Goal: Information Seeking & Learning: Understand process/instructions

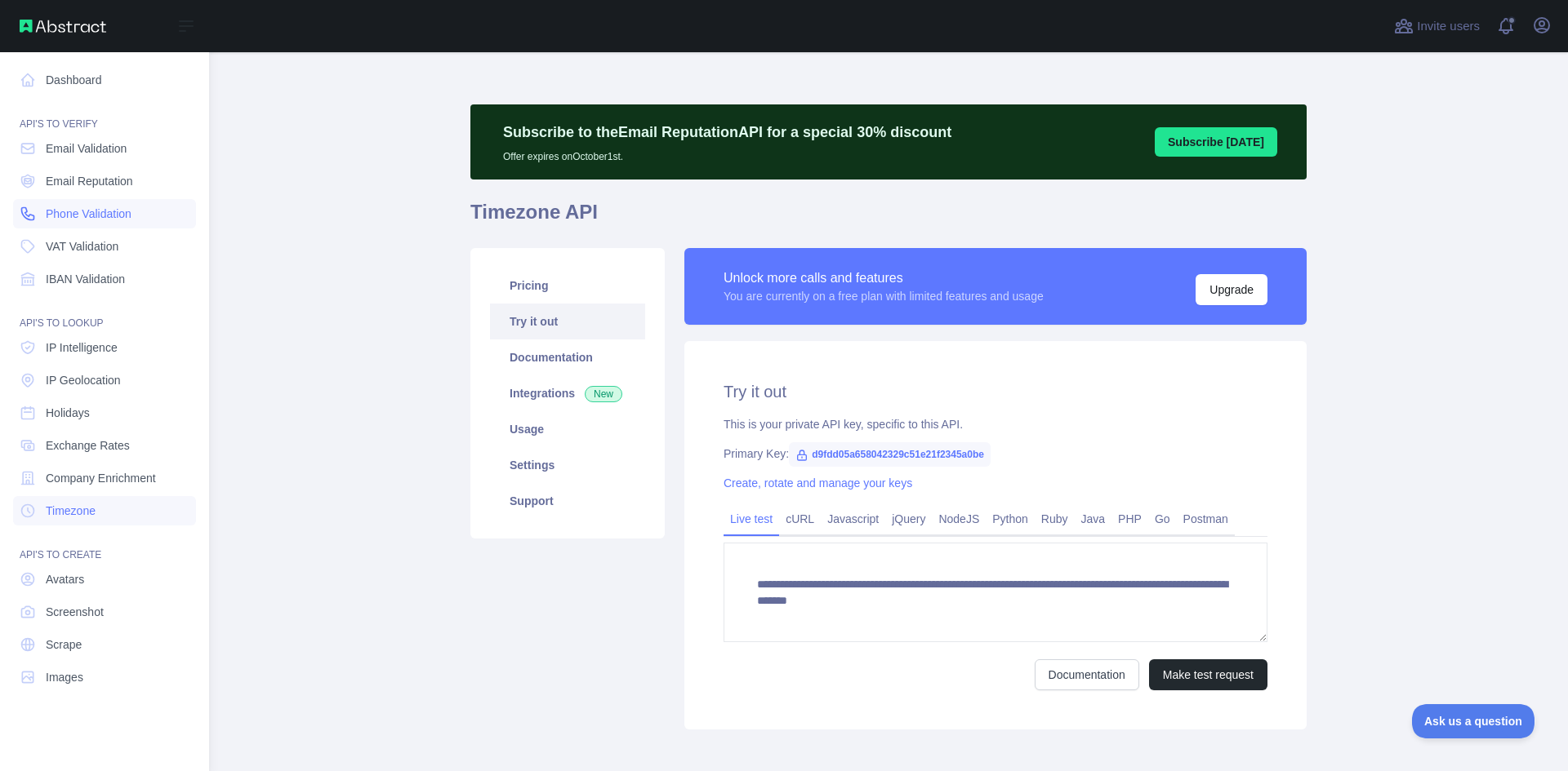
click at [62, 217] on span "Phone Validation" at bounding box center [88, 214] width 86 height 16
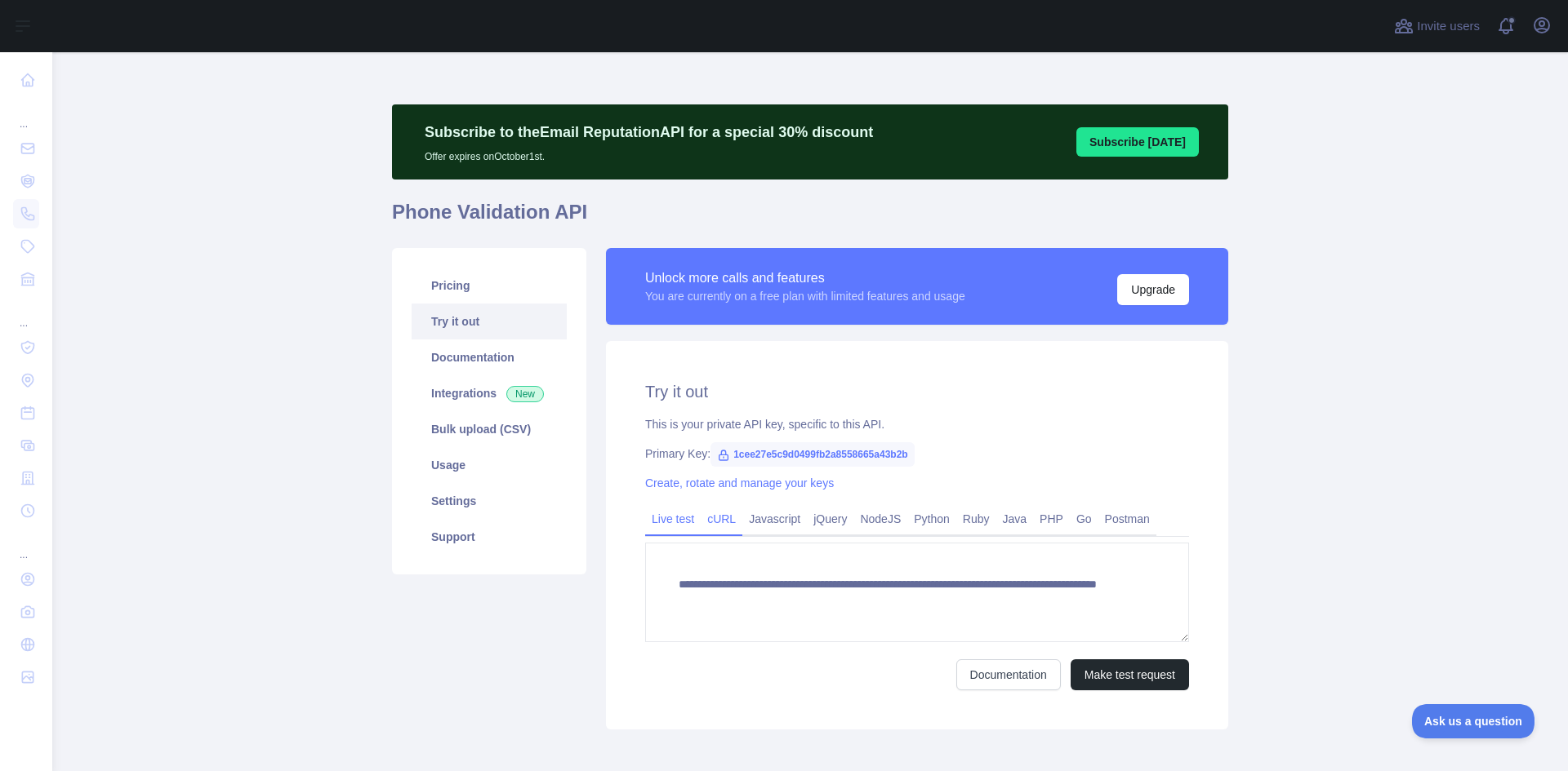
click at [711, 518] on link "cURL" at bounding box center [721, 519] width 42 height 26
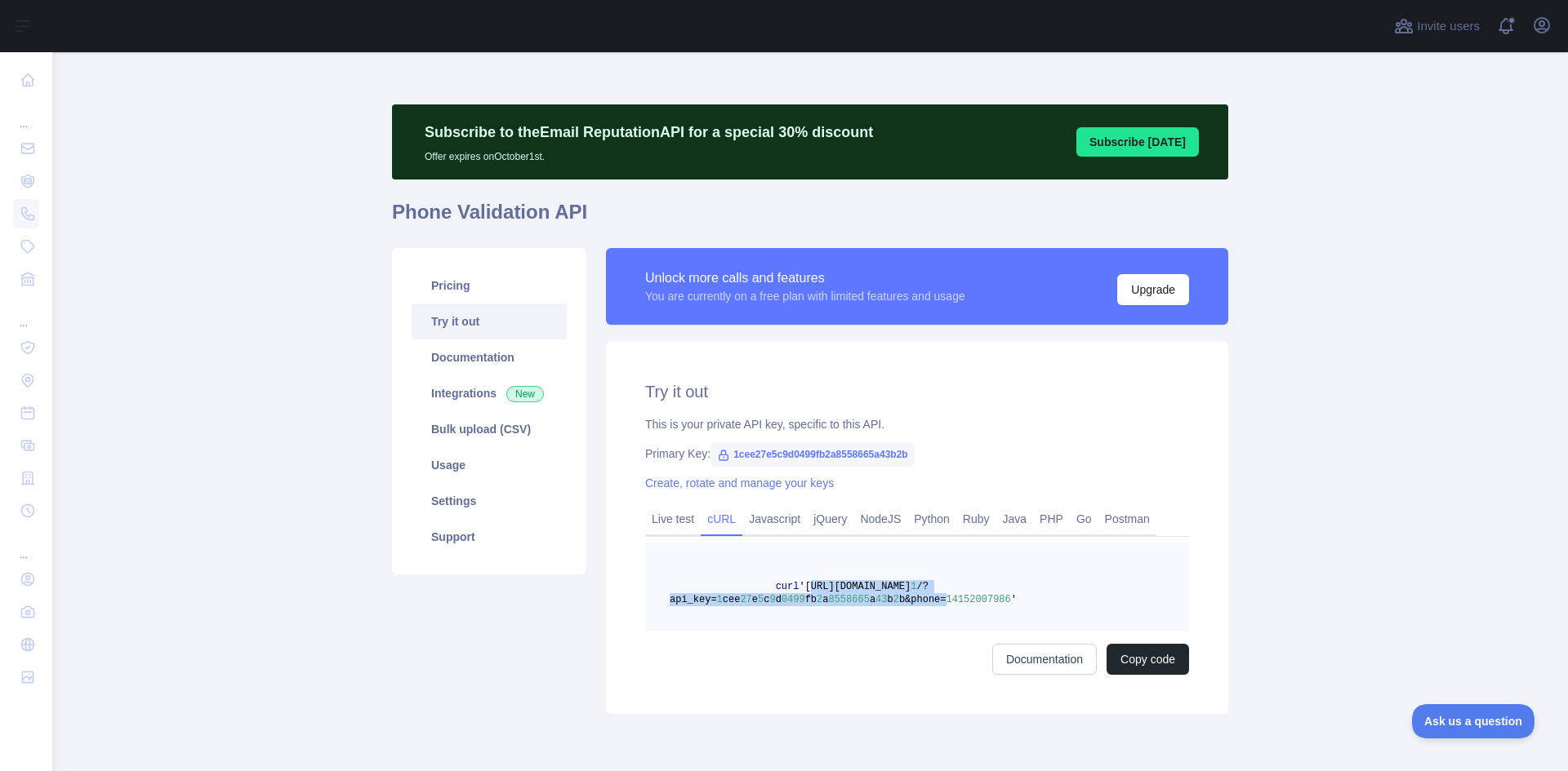
copy span "[URL][DOMAIN_NAME] 1 /?api_key= 1 cee 27 e 5 c 9 d 0499 fb 2 a [PHONE_NUMBER] a…"
drag, startPoint x: 792, startPoint y: 586, endPoint x: 920, endPoint y: 607, distance: 129.7
click at [920, 607] on pre "curl '[URL][DOMAIN_NAME] 1 /?api_key= 1 cee 27 e 5 c 9 d 0499 fb 2 a [PHONE_NUM…" at bounding box center [917, 587] width 544 height 88
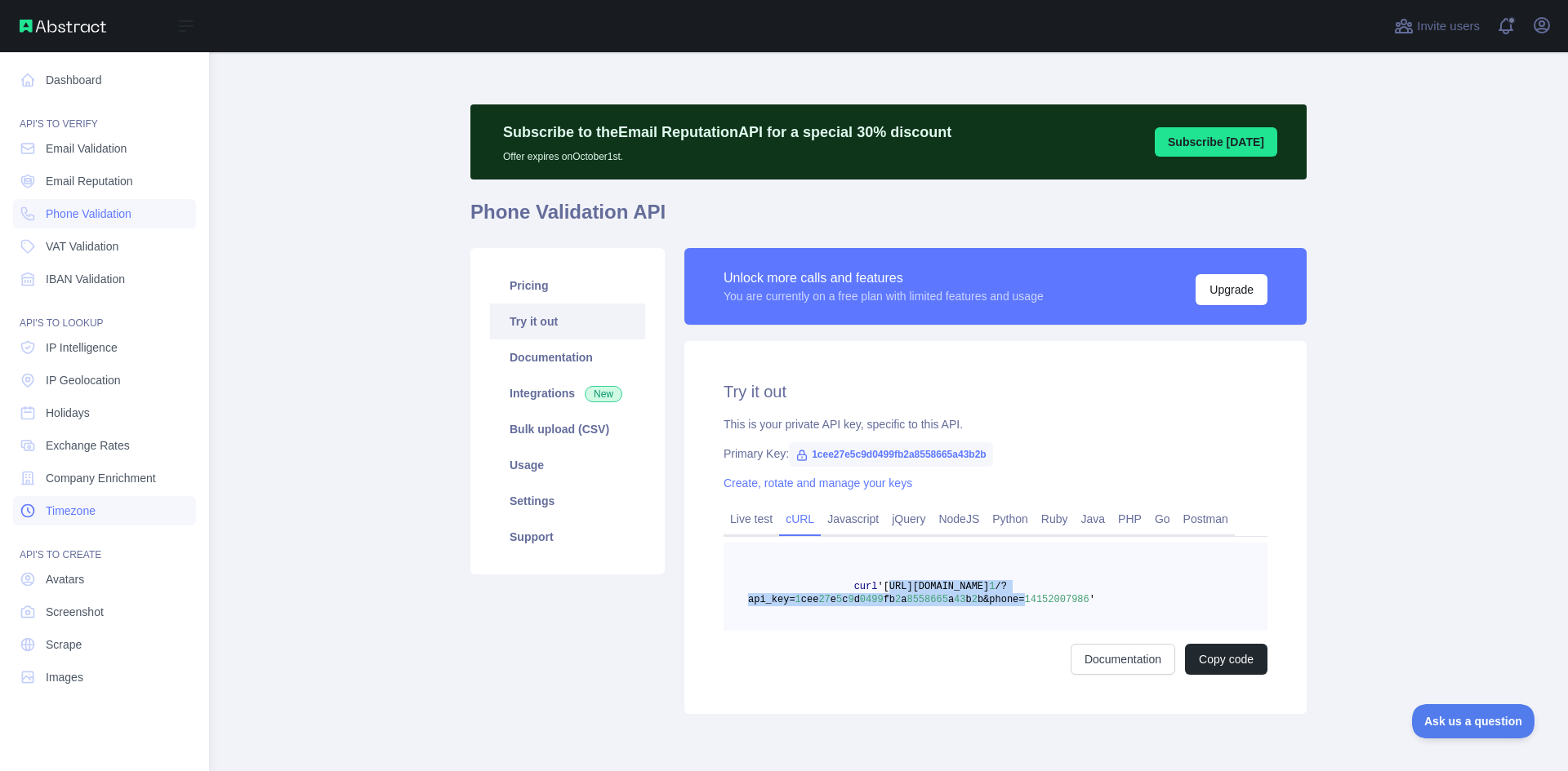
click at [66, 507] on span "Timezone" at bounding box center [70, 510] width 50 height 16
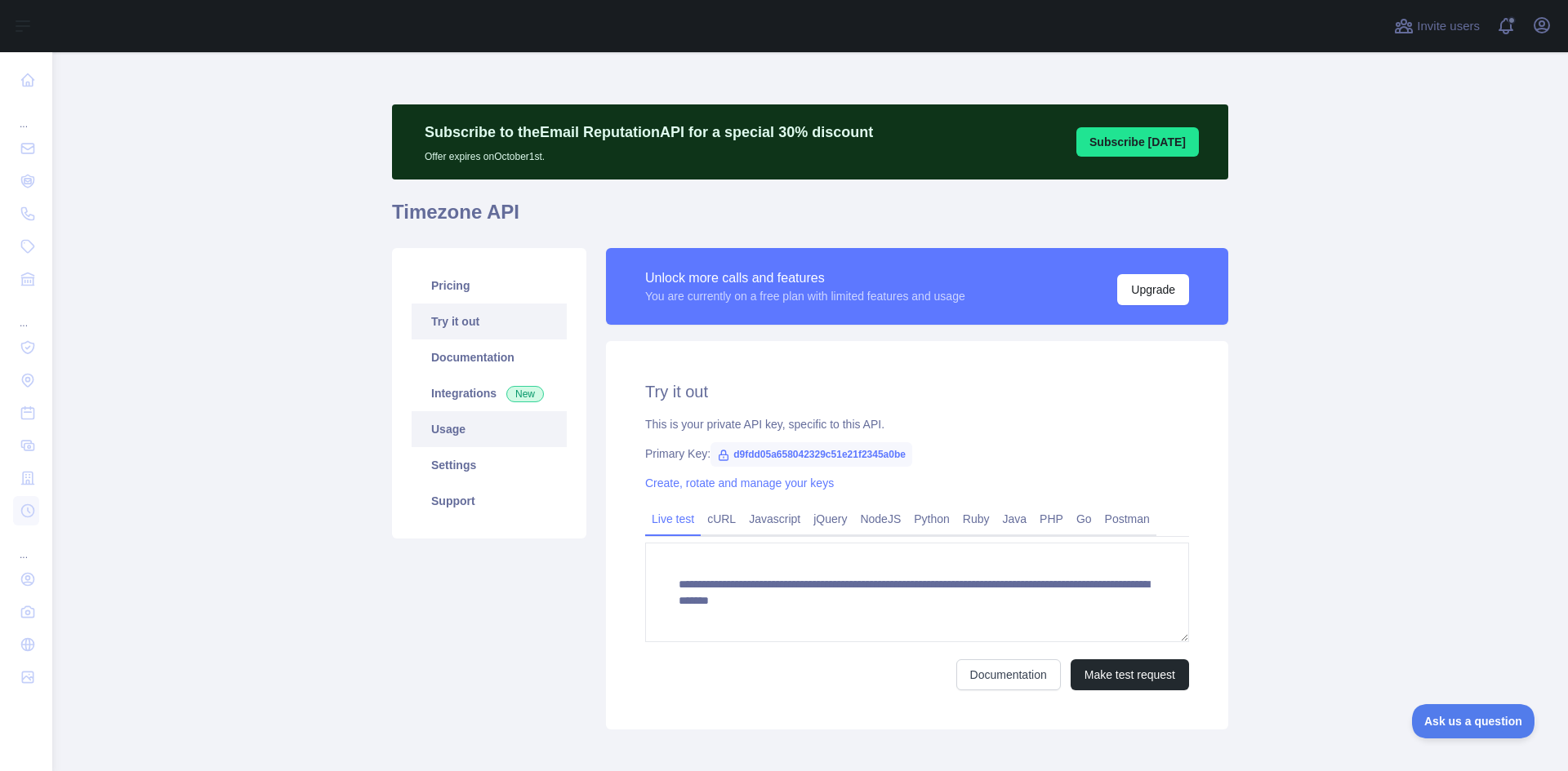
click at [423, 435] on link "Usage" at bounding box center [489, 430] width 155 height 36
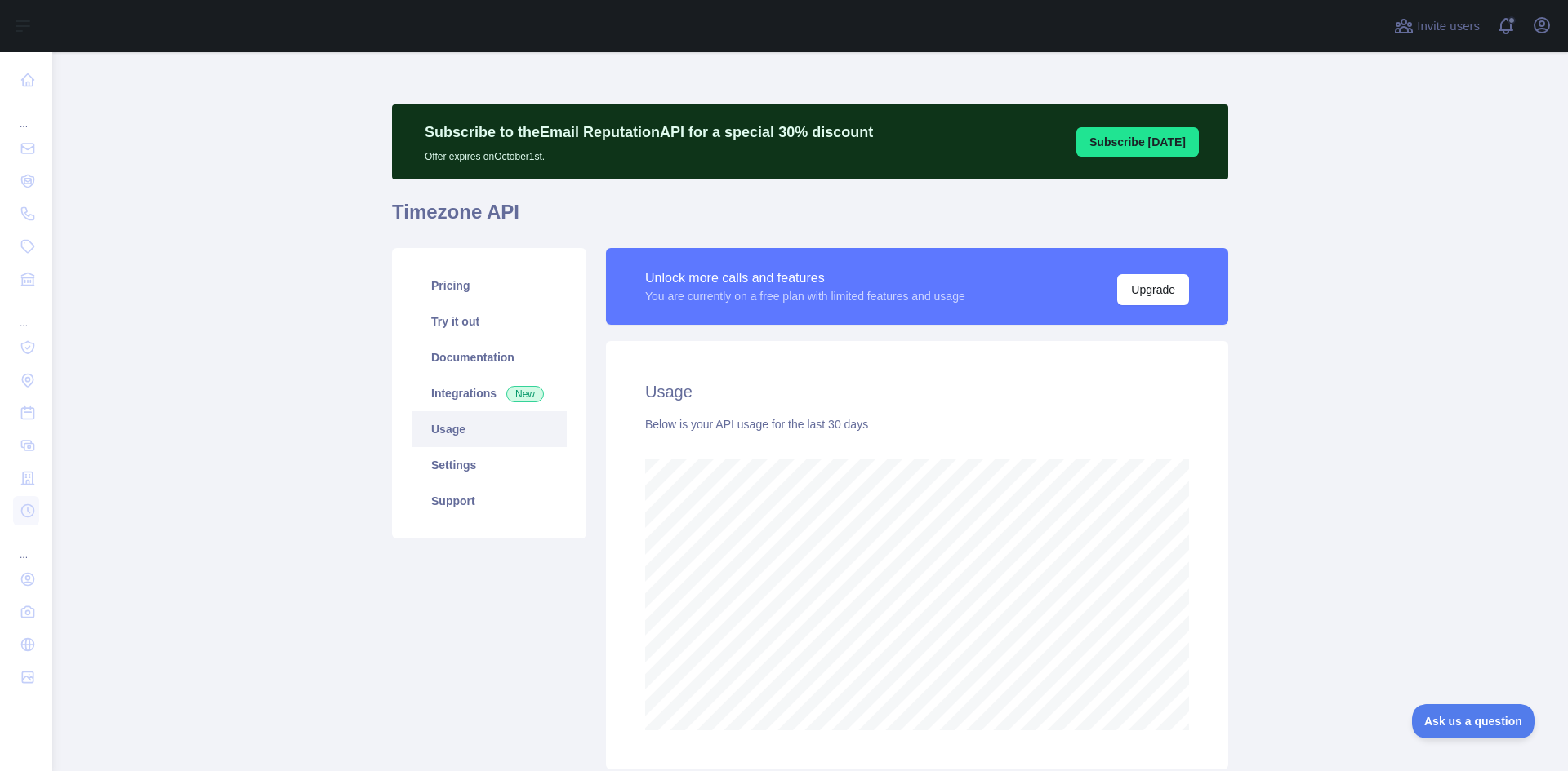
scroll to position [719, 1504]
click at [445, 360] on link "Documentation" at bounding box center [489, 358] width 155 height 36
click at [435, 323] on link "Try it out" at bounding box center [489, 321] width 155 height 36
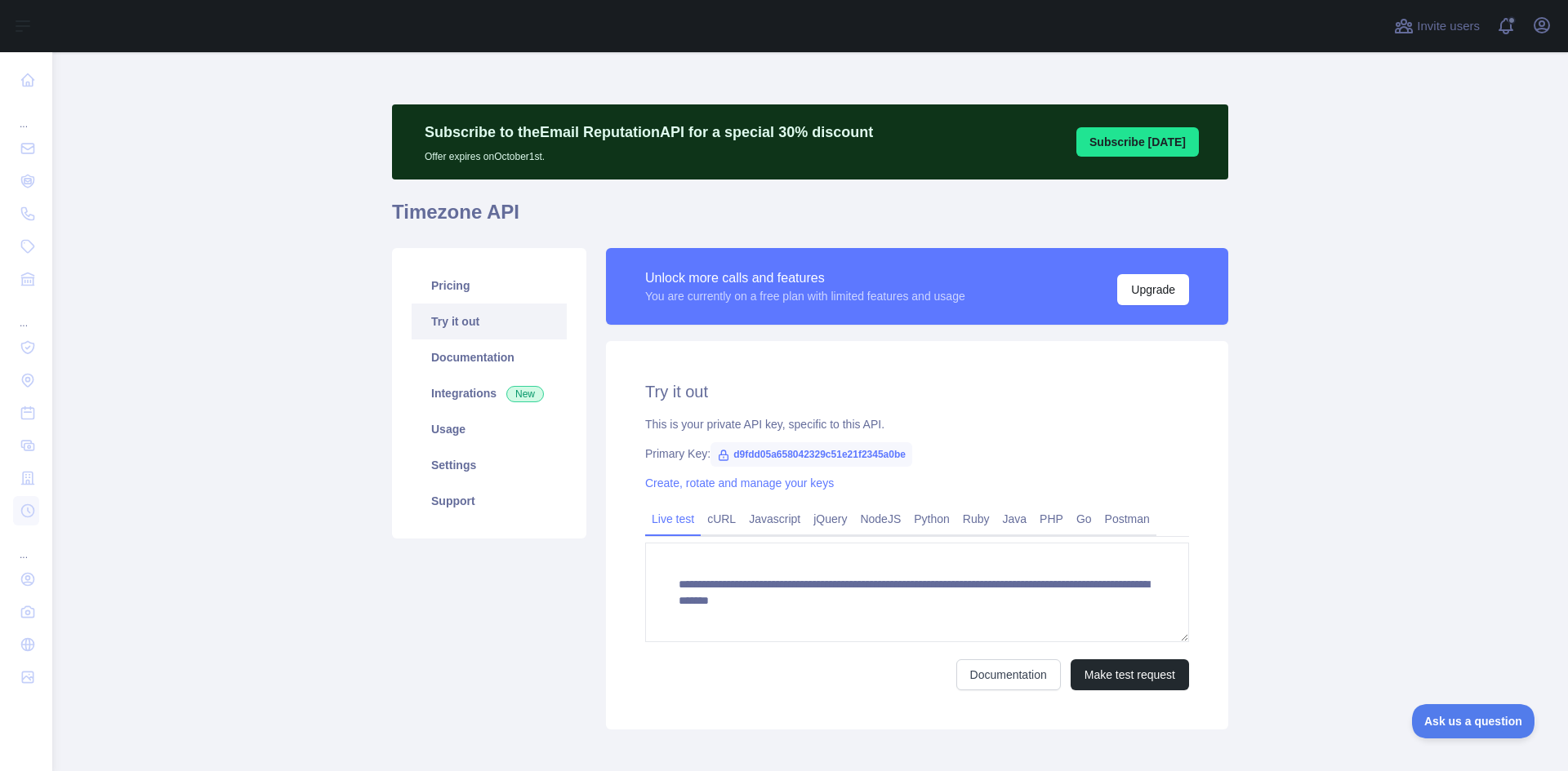
drag, startPoint x: 711, startPoint y: 521, endPoint x: 693, endPoint y: 522, distance: 18.0
click at [711, 521] on link "cURL" at bounding box center [721, 519] width 42 height 26
